Goal: Task Accomplishment & Management: Complete application form

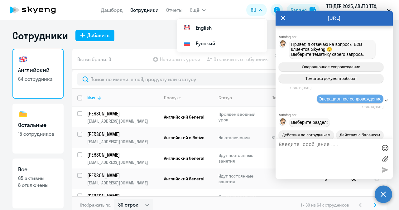
select select "30"
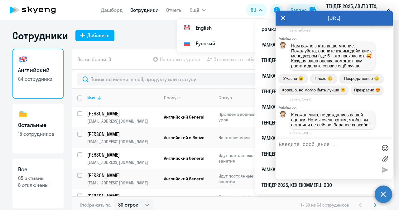
click at [285, 17] on icon at bounding box center [283, 18] width 5 height 15
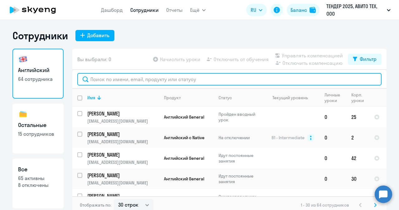
click at [195, 76] on input "text" at bounding box center [229, 79] width 304 height 12
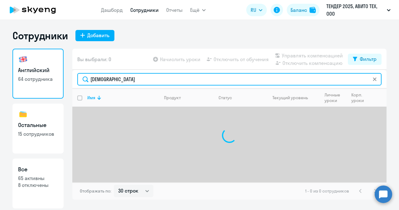
type input "дживанян"
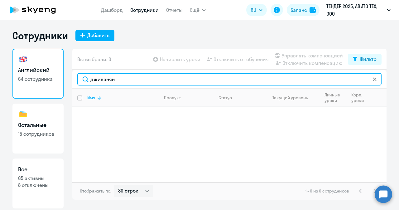
click at [129, 76] on input "дживанян" at bounding box center [229, 79] width 304 height 12
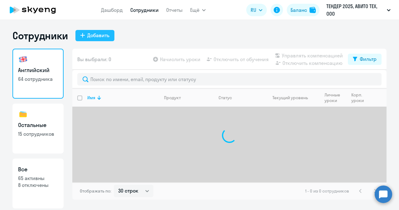
click at [92, 32] on div "Добавить" at bounding box center [98, 35] width 22 height 7
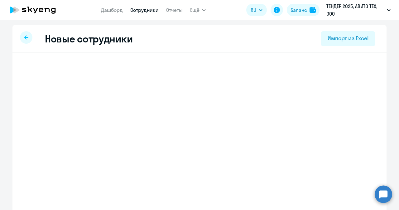
select select "english_adult_not_native_speaker"
select select "3"
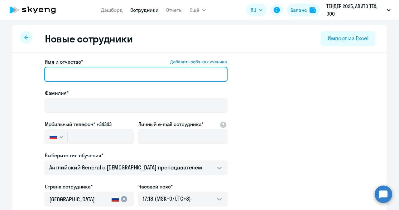
click at [102, 68] on input "Имя и отчество* Добавить себя как ученика" at bounding box center [135, 74] width 183 height 15
paste input "[PERSON_NAME]"
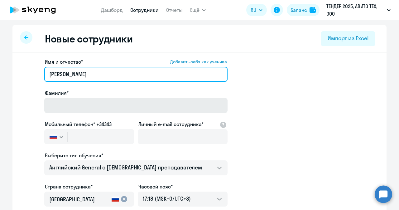
type input "[PERSON_NAME]"
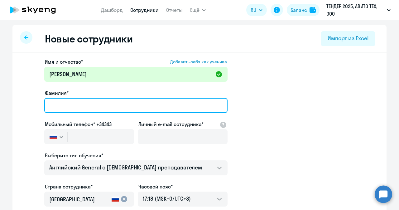
click at [98, 103] on input "Фамилия*" at bounding box center [135, 105] width 183 height 15
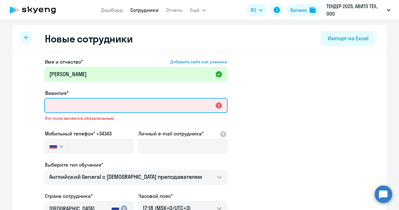
paste input "Дживанян"
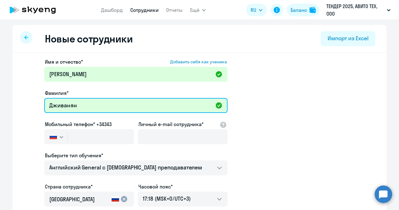
click at [58, 102] on input "Дживанян" at bounding box center [135, 105] width 183 height 15
type input "Дживанян"
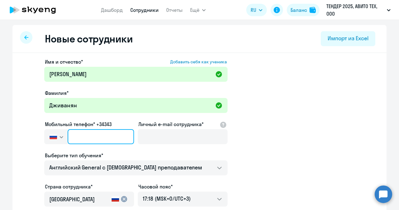
click at [88, 144] on input "text" at bounding box center [101, 136] width 66 height 15
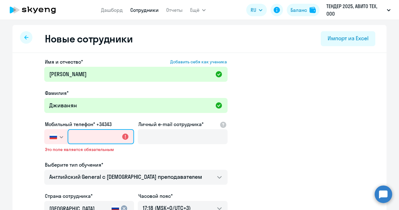
paste input "[PHONE_NUMBER]"
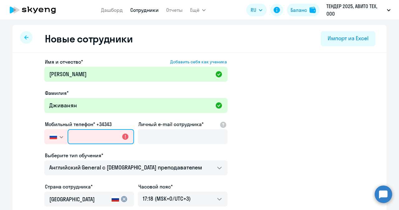
type input "[PHONE_NUMBER]"
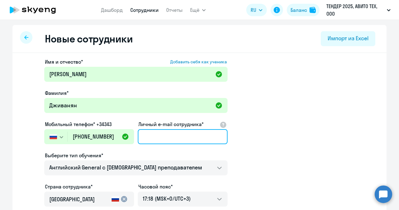
click at [161, 132] on input "Личный e-mail сотрудника*" at bounding box center [183, 136] width 90 height 15
paste input "[EMAIL_ADDRESS][DOMAIN_NAME]"
click at [149, 134] on input "[EMAIL_ADDRESS][DOMAIN_NAME]" at bounding box center [183, 136] width 90 height 15
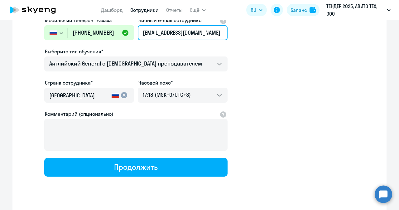
scroll to position [117, 0]
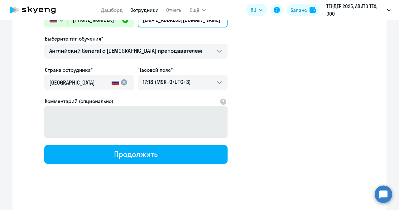
type input "[EMAIL_ADDRESS][DOMAIN_NAME]"
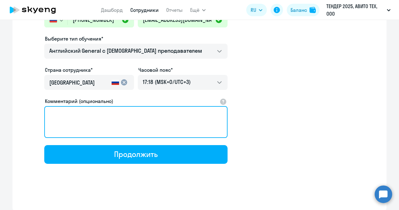
click at [156, 126] on textarea "Комментарий (опционально)" at bounding box center [135, 122] width 183 height 32
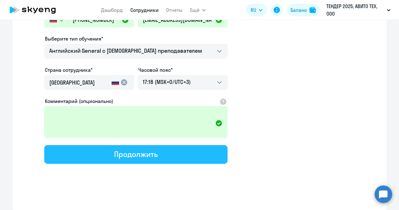
click at [156, 148] on button "Продолжить" at bounding box center [135, 154] width 183 height 19
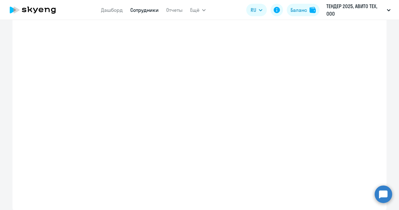
select select "english_adult_not_native_speaker"
select select "3"
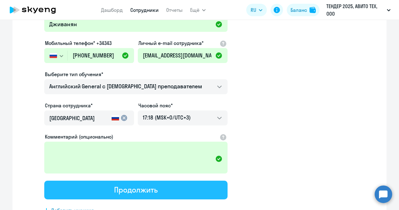
scroll to position [0, 0]
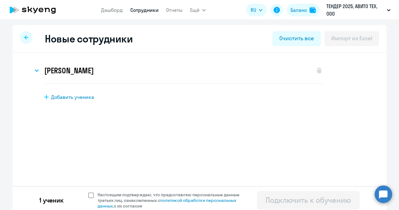
click at [88, 196] on span at bounding box center [91, 195] width 6 height 6
click at [88, 192] on input "Настоящим подтверждаю, что предоставляю персональные данные третьих лиц, ознако…" at bounding box center [88, 192] width 0 height 0
checkbox input "true"
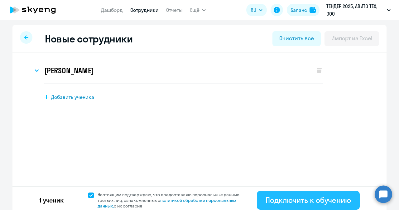
click at [302, 200] on div "Подключить к обучению" at bounding box center [308, 200] width 85 height 10
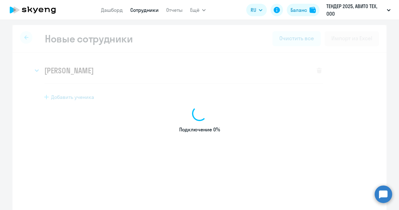
select select "english_adult_not_native_speaker"
select select "3"
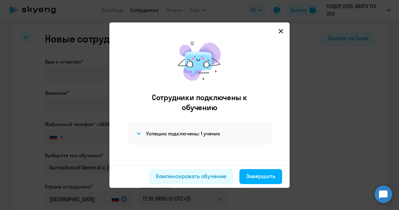
click at [278, 30] on svg-icon at bounding box center [280, 30] width 7 height 7
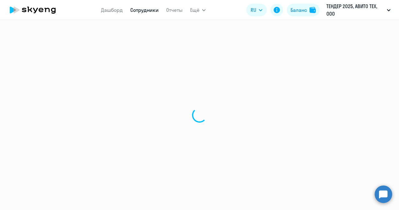
select select "30"
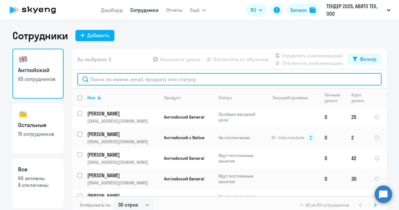
click at [146, 76] on input "text" at bounding box center [229, 79] width 304 height 12
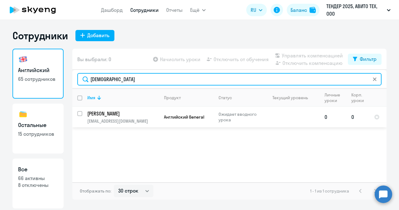
type input "[DEMOGRAPHIC_DATA]"
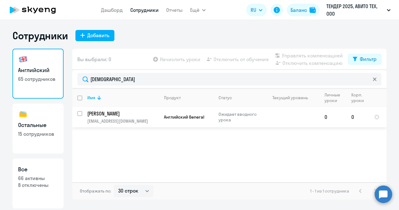
click at [99, 115] on p "[PERSON_NAME]" at bounding box center [122, 113] width 71 height 7
select select "english"
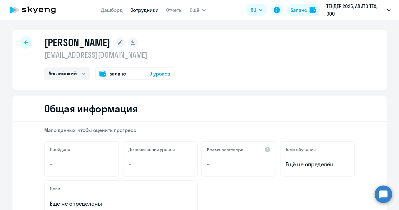
click at [153, 73] on span "0 уроков" at bounding box center [159, 73] width 21 height 7
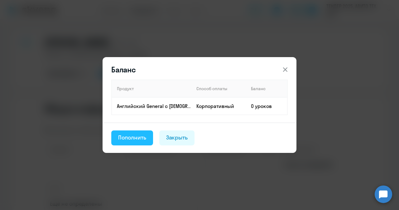
click at [140, 140] on div "Пополнить" at bounding box center [132, 138] width 28 height 8
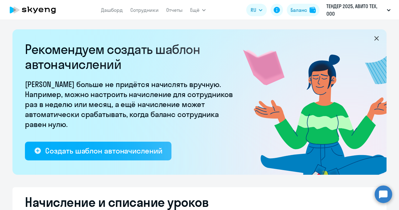
select select "10"
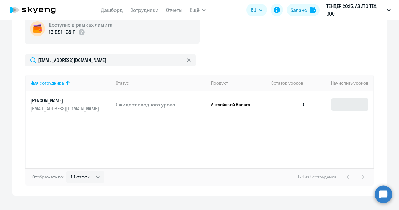
scroll to position [238, 0]
click at [337, 104] on input at bounding box center [349, 104] width 37 height 12
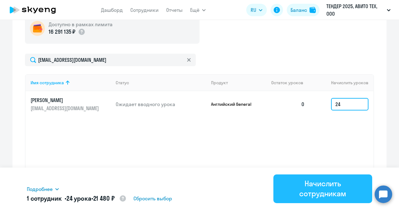
type input "24"
click at [311, 188] on div "Начислить сотрудникам" at bounding box center [322, 188] width 81 height 20
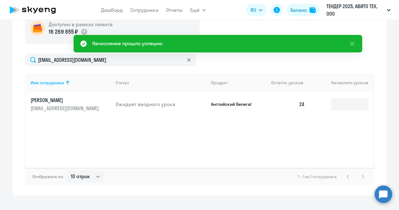
click at [379, 194] on circle at bounding box center [383, 193] width 17 height 17
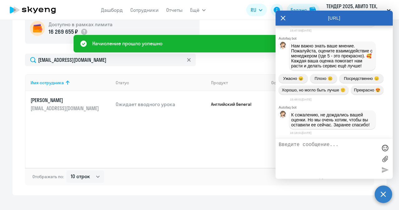
scroll to position [0, 0]
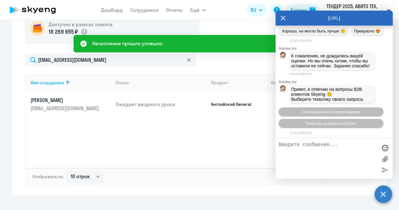
click at [318, 155] on textarea at bounding box center [328, 159] width 99 height 34
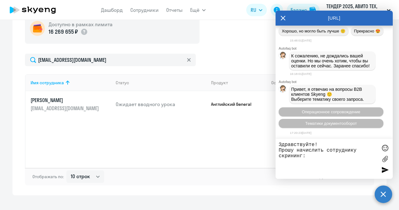
paste textarea "[PERSON_NAME]"
click at [296, 159] on textarea "Здравствуйте! Прошу начислить сотруднику скрининг: [PERSON_NAME]" at bounding box center [328, 159] width 99 height 34
click at [361, 160] on textarea "Здравствуйте! Прошу начислить сотруднику скрининг: [PERSON_NAME]" at bounding box center [328, 159] width 99 height 34
paste textarea "[EMAIL_ADDRESS][DOMAIN_NAME]"
click at [301, 171] on textarea "Здравствуйте! Прошу начислить сотруднику скрининг: [PERSON_NAME] [PERSON_NAME][…" at bounding box center [328, 159] width 99 height 34
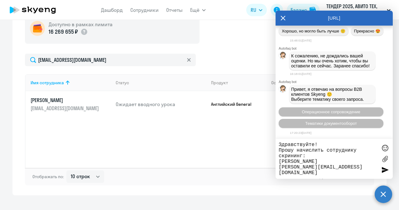
click at [349, 169] on textarea "Здравствуйте! Прошу начислить сотруднику скрининг: [PERSON_NAME] [PERSON_NAME][…" at bounding box center [328, 159] width 99 height 34
paste textarea "79044180030"
drag, startPoint x: 320, startPoint y: 176, endPoint x: 320, endPoint y: 173, distance: 3.1
click at [320, 173] on div "Здравствуйте! Прошу начислить сотруднику скрининг: [PERSON_NAME] [PERSON_NAME][…" at bounding box center [334, 159] width 117 height 40
click at [320, 173] on textarea "Здравствуйте! Прошу начислить сотруднику скрининг: [PERSON_NAME] [PERSON_NAME][…" at bounding box center [328, 159] width 99 height 34
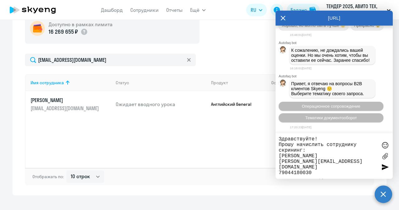
type textarea "Здравствуйте! Прошу начислить сотруднику скрининг: [PERSON_NAME] [PERSON_NAME][…"
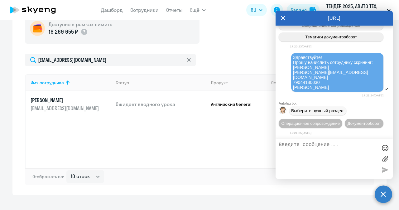
scroll to position [16994, 0]
click at [281, 18] on icon at bounding box center [283, 18] width 5 height 15
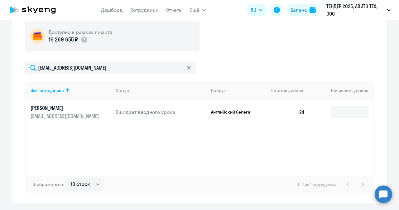
scroll to position [230, 0]
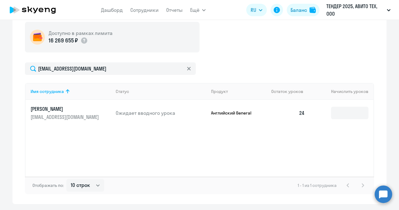
click at [77, 109] on p "[PERSON_NAME]" at bounding box center [66, 108] width 70 height 7
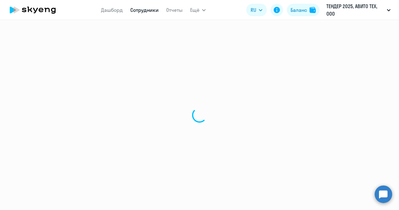
select select "english"
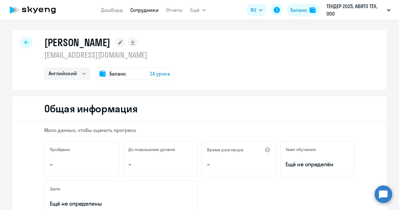
click at [152, 74] on span "24 урока" at bounding box center [160, 73] width 20 height 7
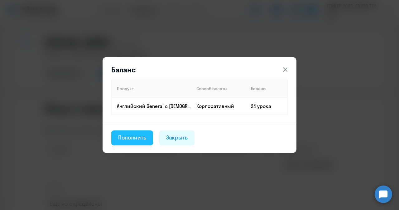
click at [135, 138] on div "Пополнить" at bounding box center [132, 138] width 28 height 8
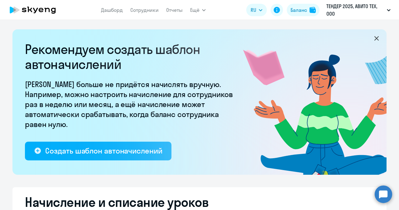
select select "10"
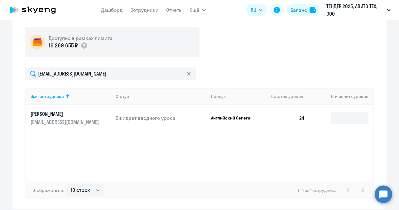
scroll to position [248, 0]
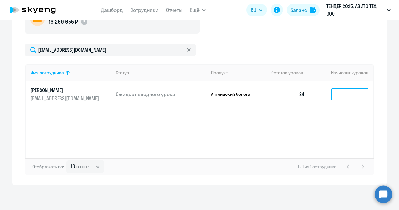
click at [344, 92] on input at bounding box center [349, 94] width 37 height 12
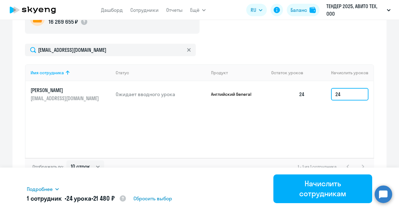
type input "2"
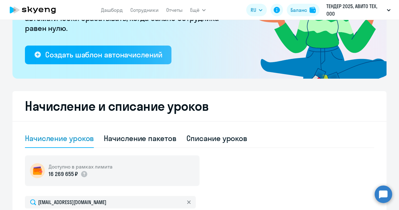
scroll to position [93, 0]
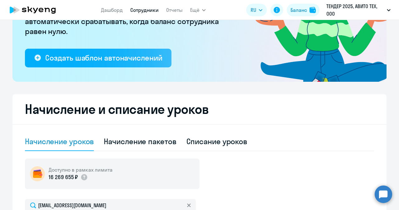
click at [136, 12] on link "Сотрудники" at bounding box center [144, 10] width 28 height 6
select select "30"
